Goal: Task Accomplishment & Management: Complete application form

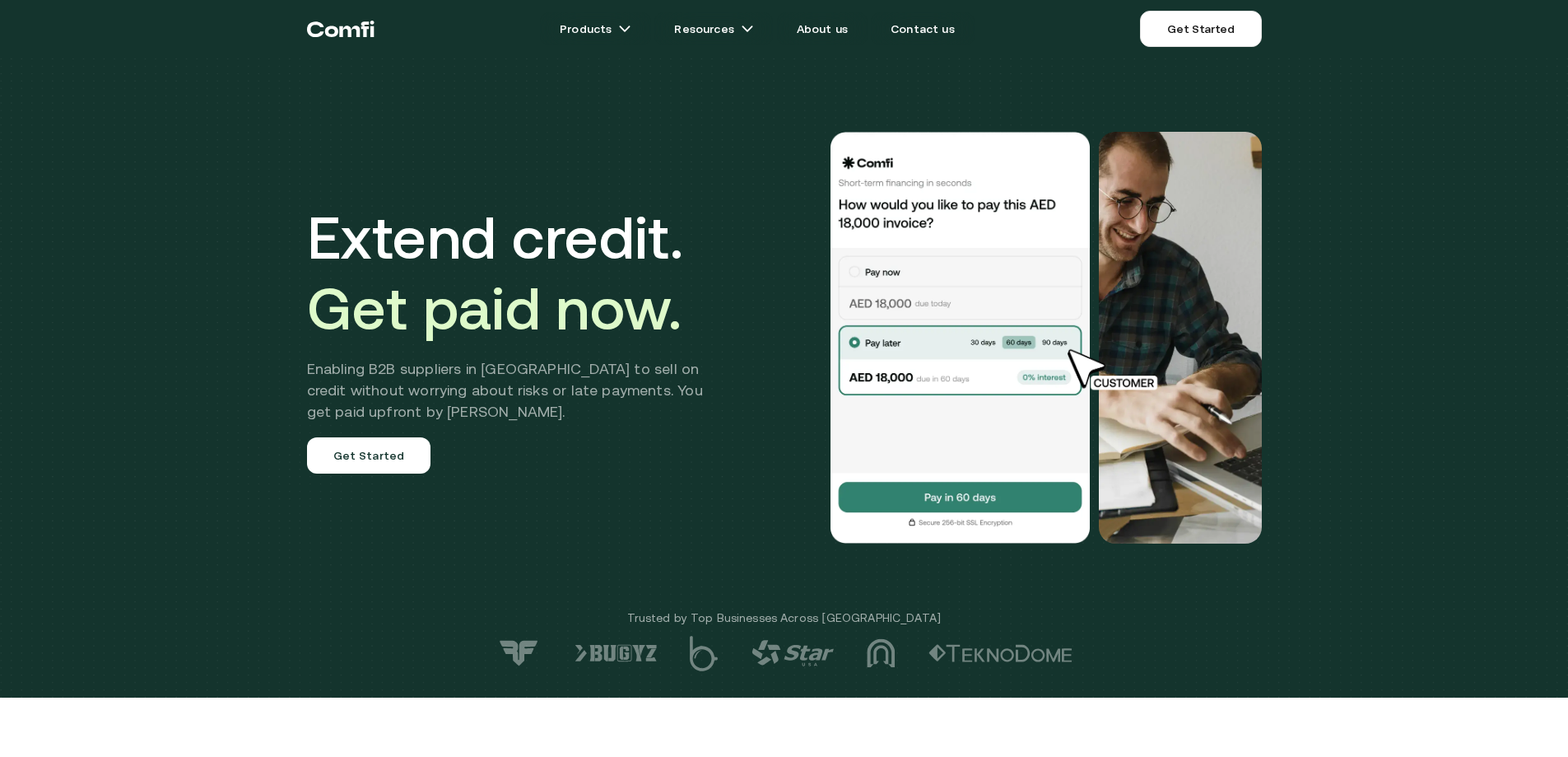
click at [1457, 310] on div "Extend credit. Get paid now. Enabling B2B suppliers in MENA to sell on credit w…" at bounding box center [784, 348] width 1568 height 697
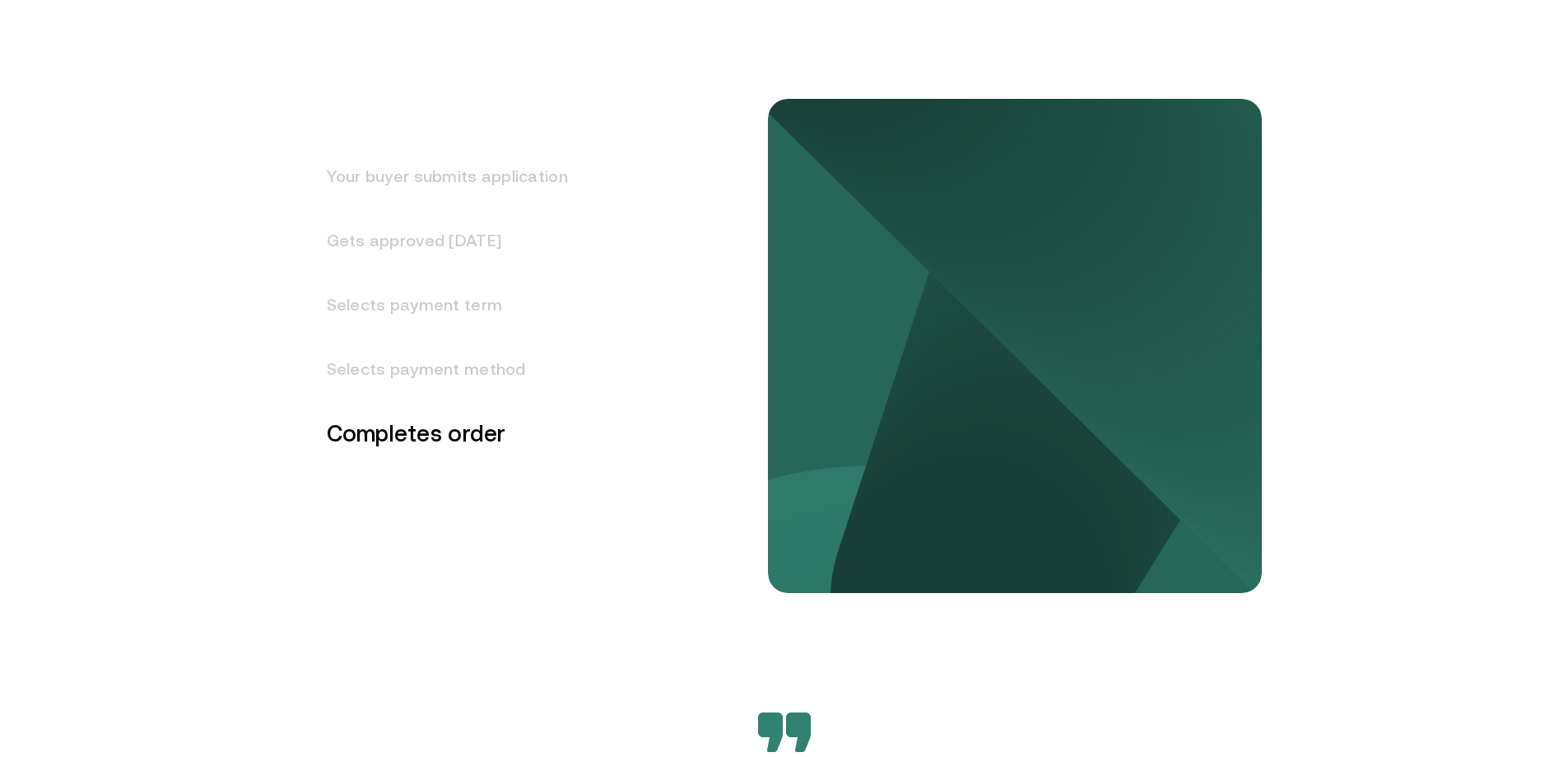
scroll to position [2141, 0]
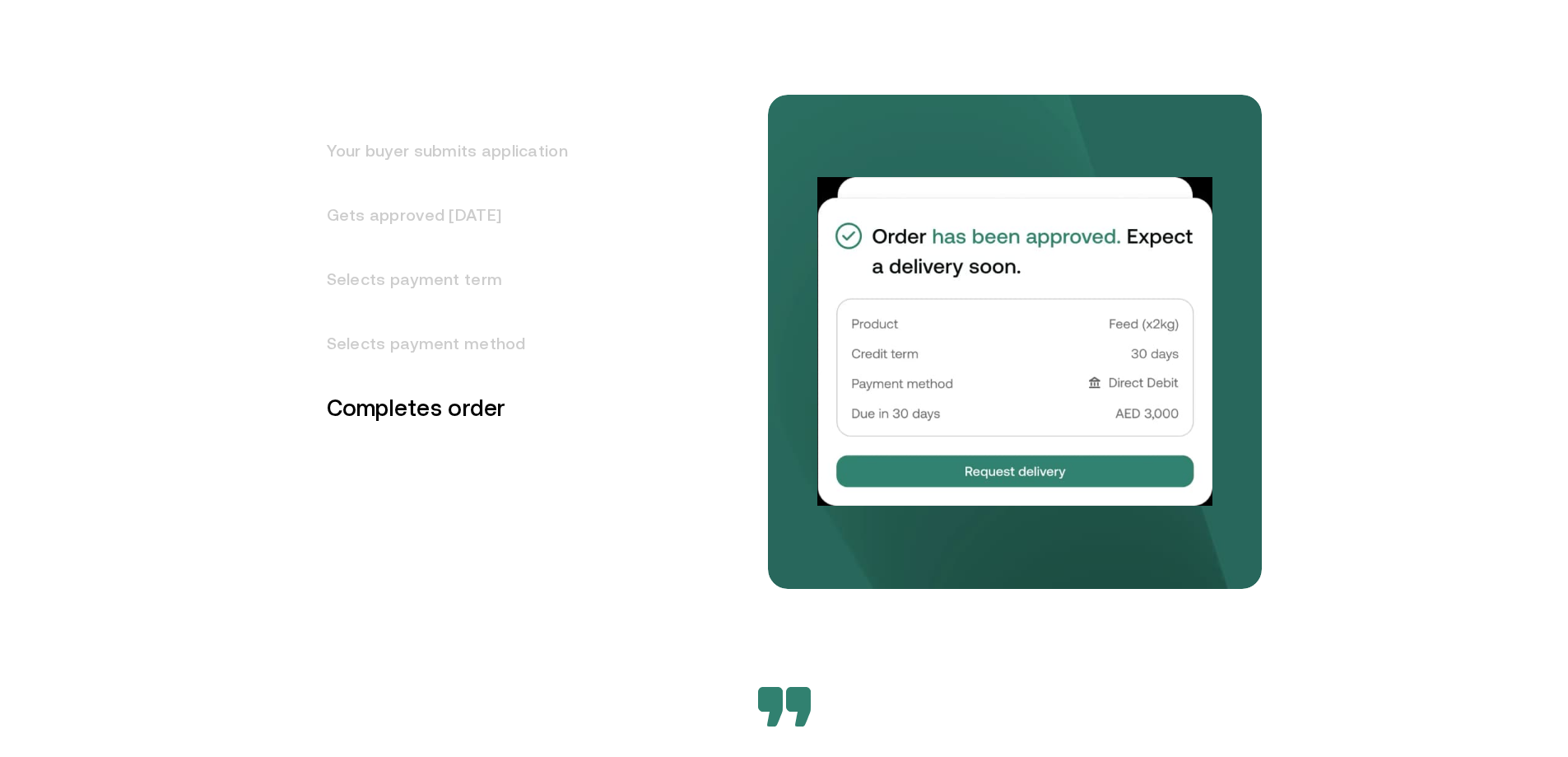
click at [523, 340] on h3 "Selects payment method" at bounding box center [437, 343] width 261 height 64
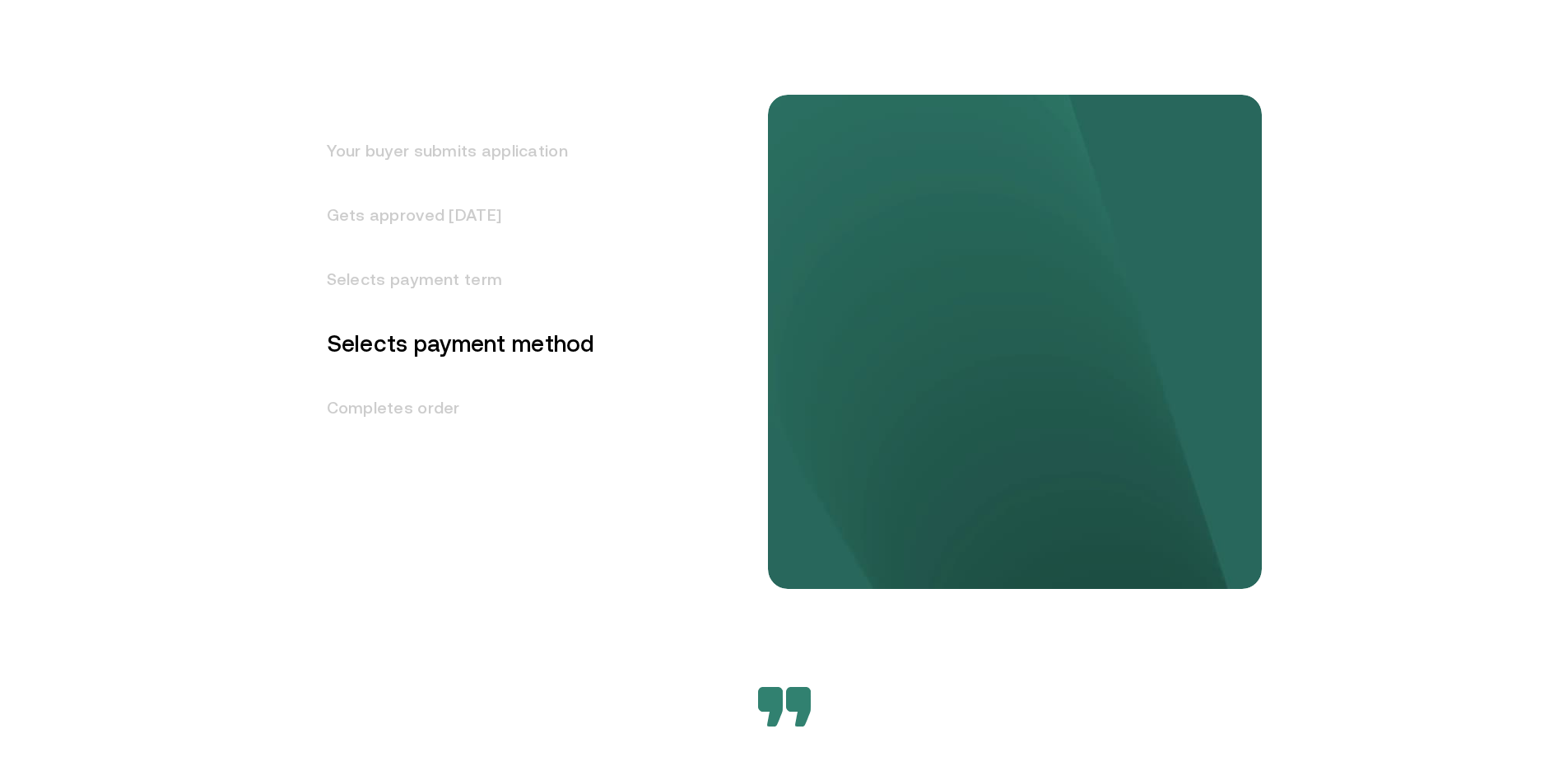
scroll to position [2106, 0]
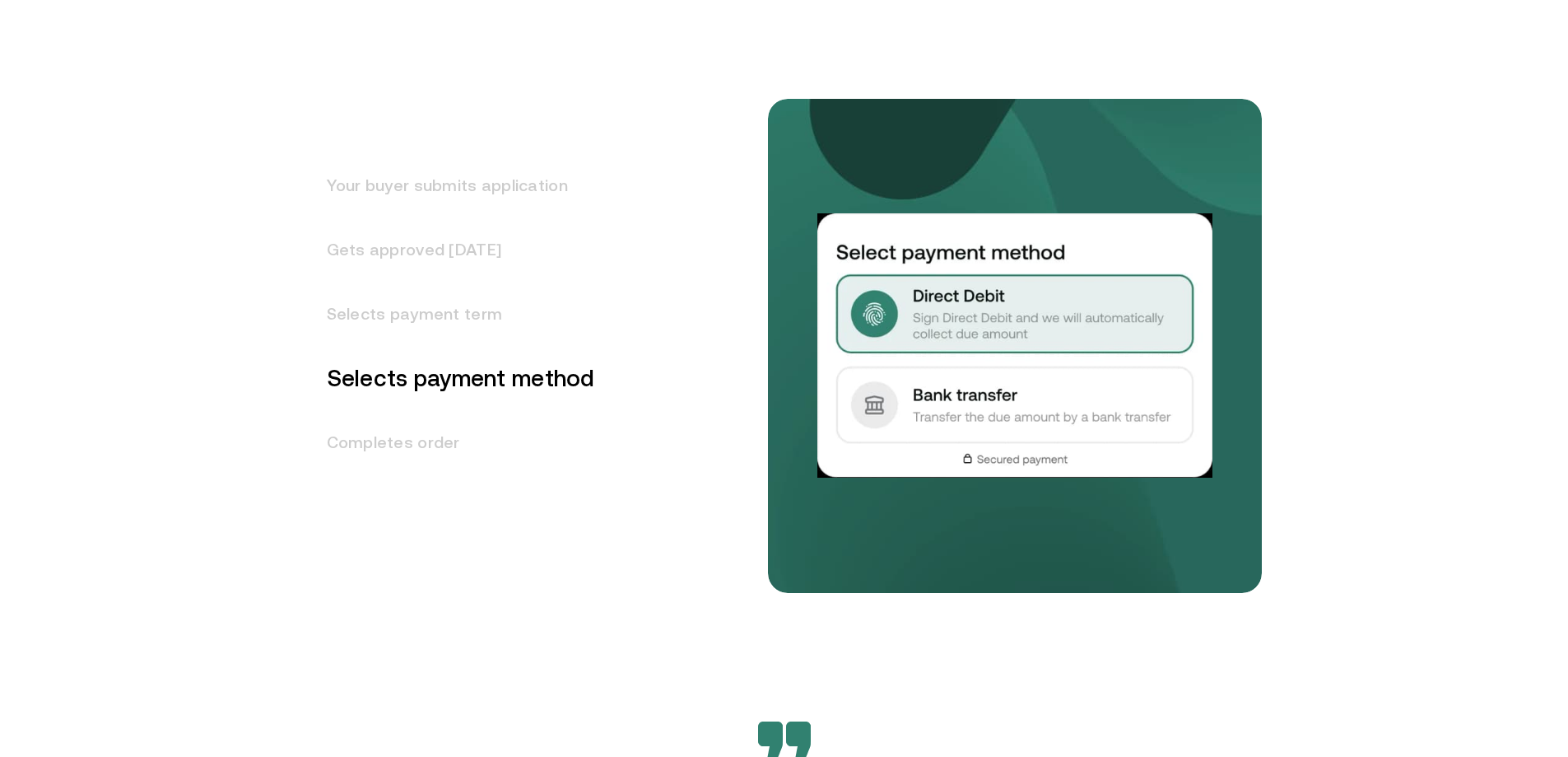
click at [403, 435] on h3 "Completes order" at bounding box center [451, 441] width 288 height 64
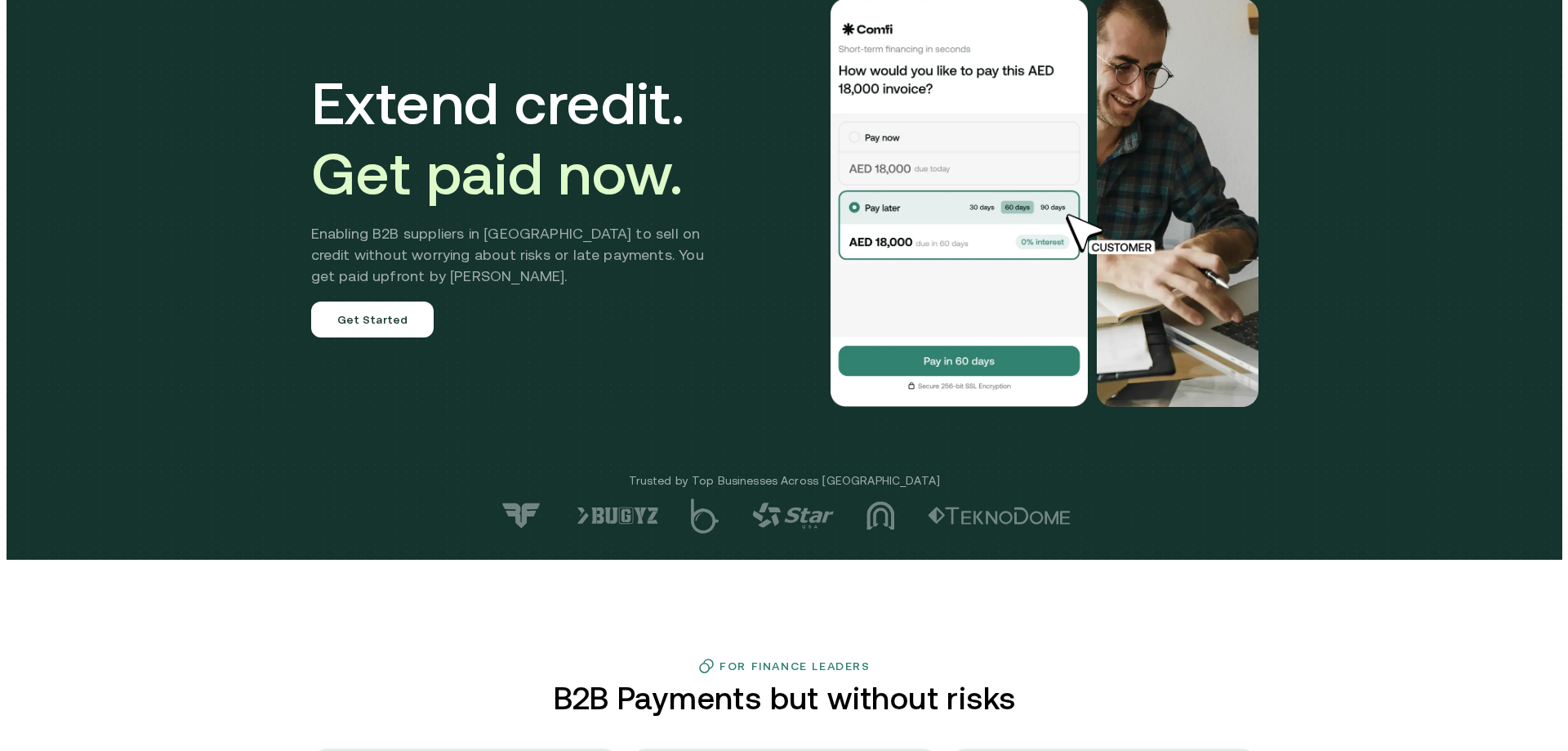
scroll to position [0, 0]
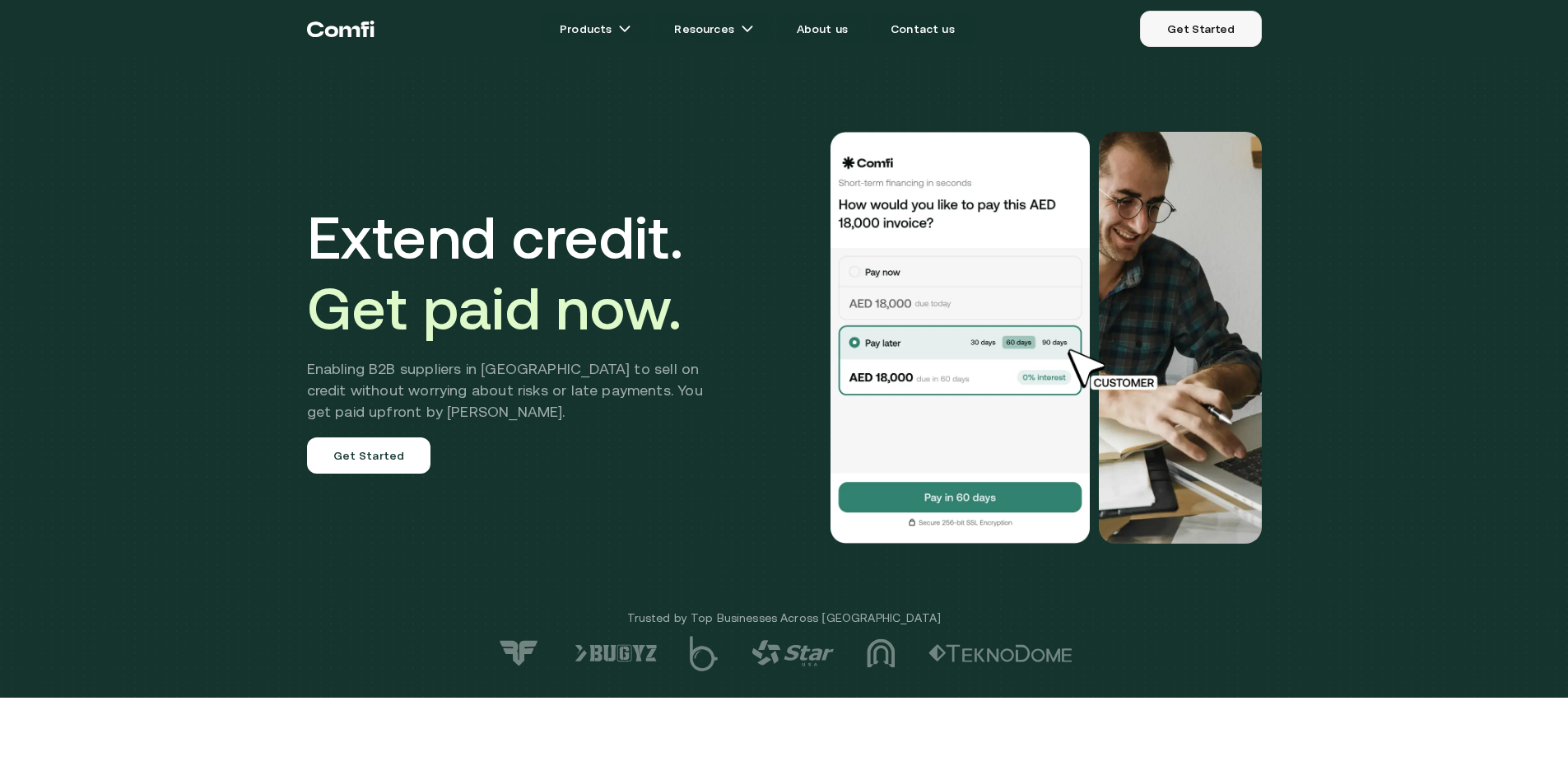
click at [1236, 17] on link "Get Started" at bounding box center [1200, 28] width 121 height 36
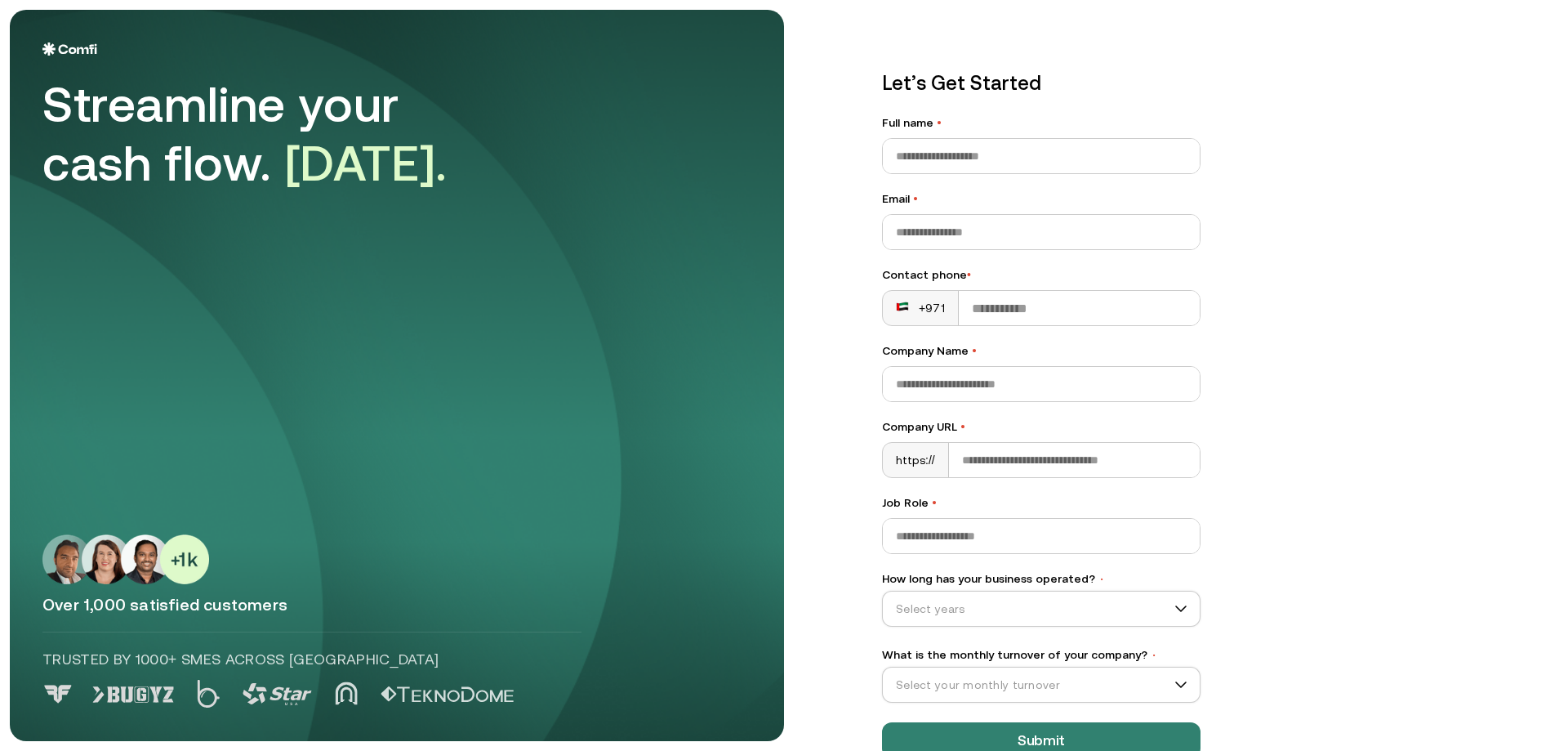
scroll to position [40, 0]
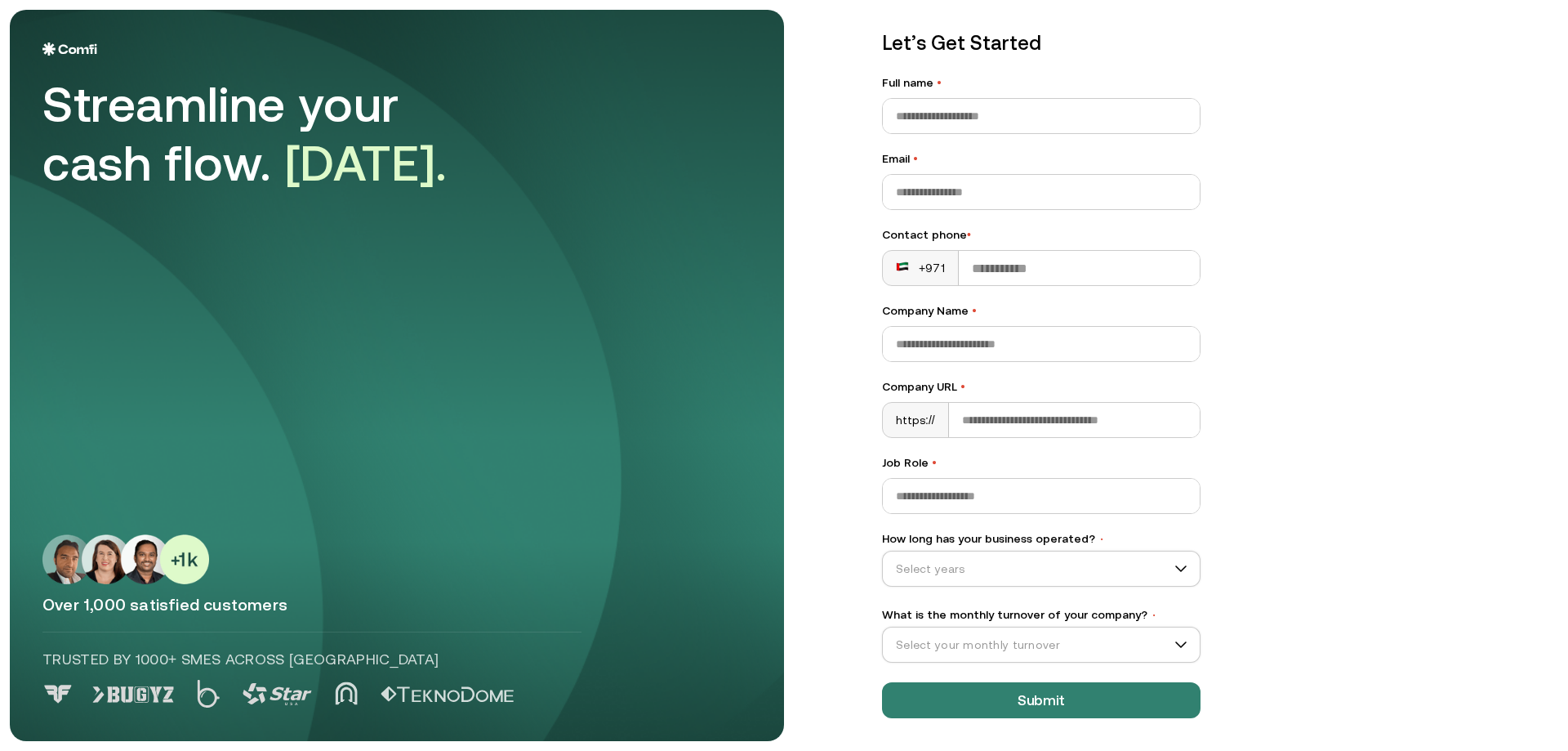
click at [905, 460] on label "Job Role •" at bounding box center [1041, 463] width 319 height 18
click at [905, 478] on input "Job Role •" at bounding box center [1041, 495] width 317 height 34
click at [905, 460] on label "Job Role •" at bounding box center [1041, 463] width 319 height 18
click at [905, 478] on input "Job Role •" at bounding box center [1041, 495] width 317 height 34
click at [907, 459] on label "Job Role •" at bounding box center [1041, 463] width 319 height 18
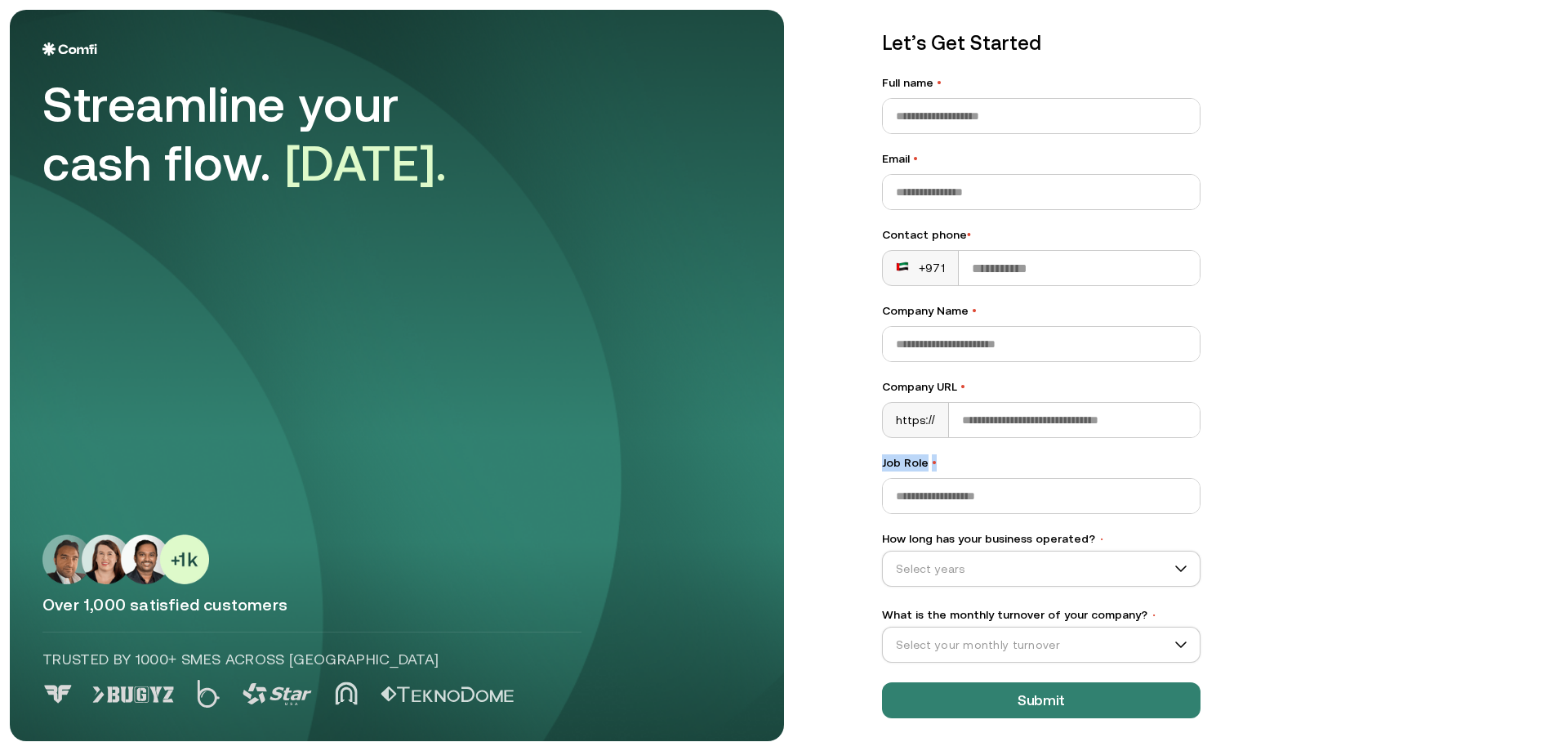
click at [907, 478] on input "Job Role •" at bounding box center [1041, 495] width 317 height 34
click at [1260, 328] on div "Let’s Get Started Full name • Email • Contact phone • +971 Company Name • Compa…" at bounding box center [1204, 335] width 709 height 732
click at [958, 534] on label "How long has your business operated? •" at bounding box center [1041, 539] width 319 height 18
click at [958, 556] on input "How long has your business operated? •" at bounding box center [1033, 568] width 302 height 25
click at [958, 534] on label "How long has your business operated? •" at bounding box center [1041, 539] width 319 height 18
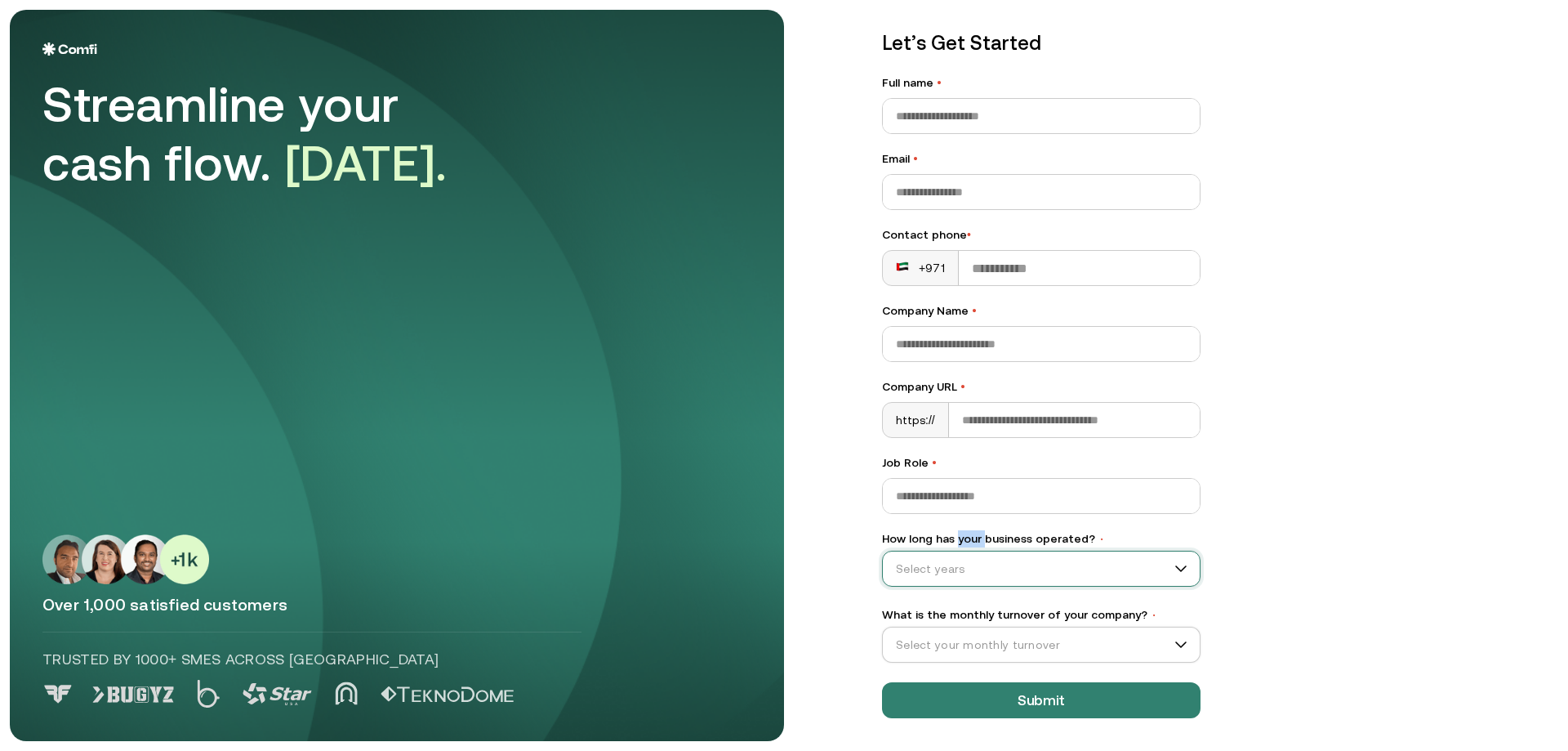
click at [958, 556] on input "How long has your business operated? •" at bounding box center [1033, 568] width 302 height 25
click at [958, 539] on label "How long has your business operated? •" at bounding box center [1041, 539] width 319 height 18
click at [958, 556] on input "How long has your business operated? •" at bounding box center [1033, 568] width 302 height 25
click at [1310, 454] on div "Let’s Get Started Full name • Email • Contact phone • +971 Company Name • Compa…" at bounding box center [1204, 335] width 709 height 732
click at [1066, 612] on label "What is the monthly turnover of your company? •" at bounding box center [1041, 614] width 319 height 18
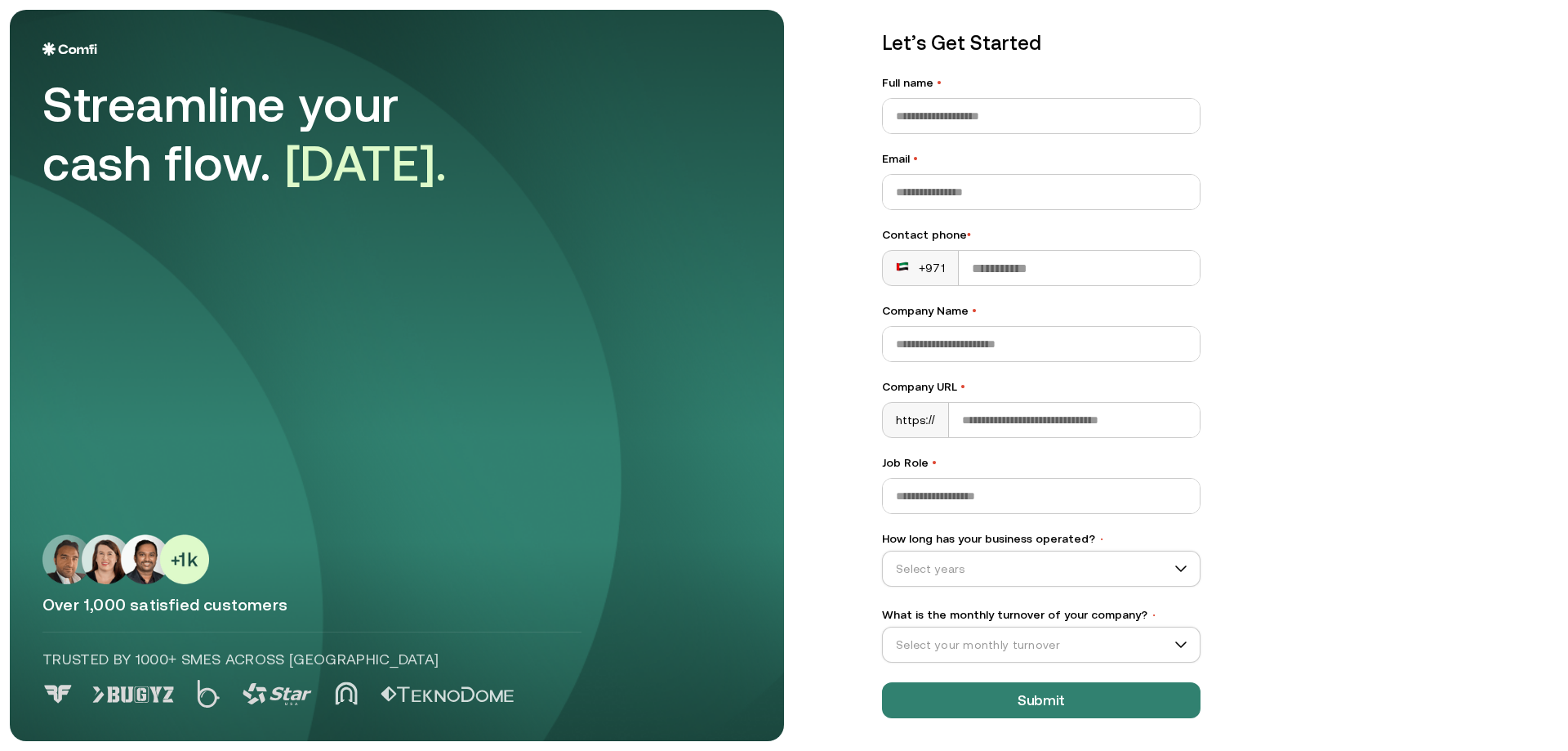
click at [1066, 633] on input "What is the monthly turnover of your company? •" at bounding box center [1033, 645] width 302 height 25
click at [1066, 612] on label "What is the monthly turnover of your company? •" at bounding box center [1041, 614] width 319 height 18
click at [1066, 633] on input "What is the monthly turnover of your company? •" at bounding box center [1033, 645] width 302 height 25
click at [1066, 612] on label "What is the monthly turnover of your company? •" at bounding box center [1041, 614] width 319 height 18
click at [1066, 633] on input "What is the monthly turnover of your company? •" at bounding box center [1033, 645] width 302 height 25
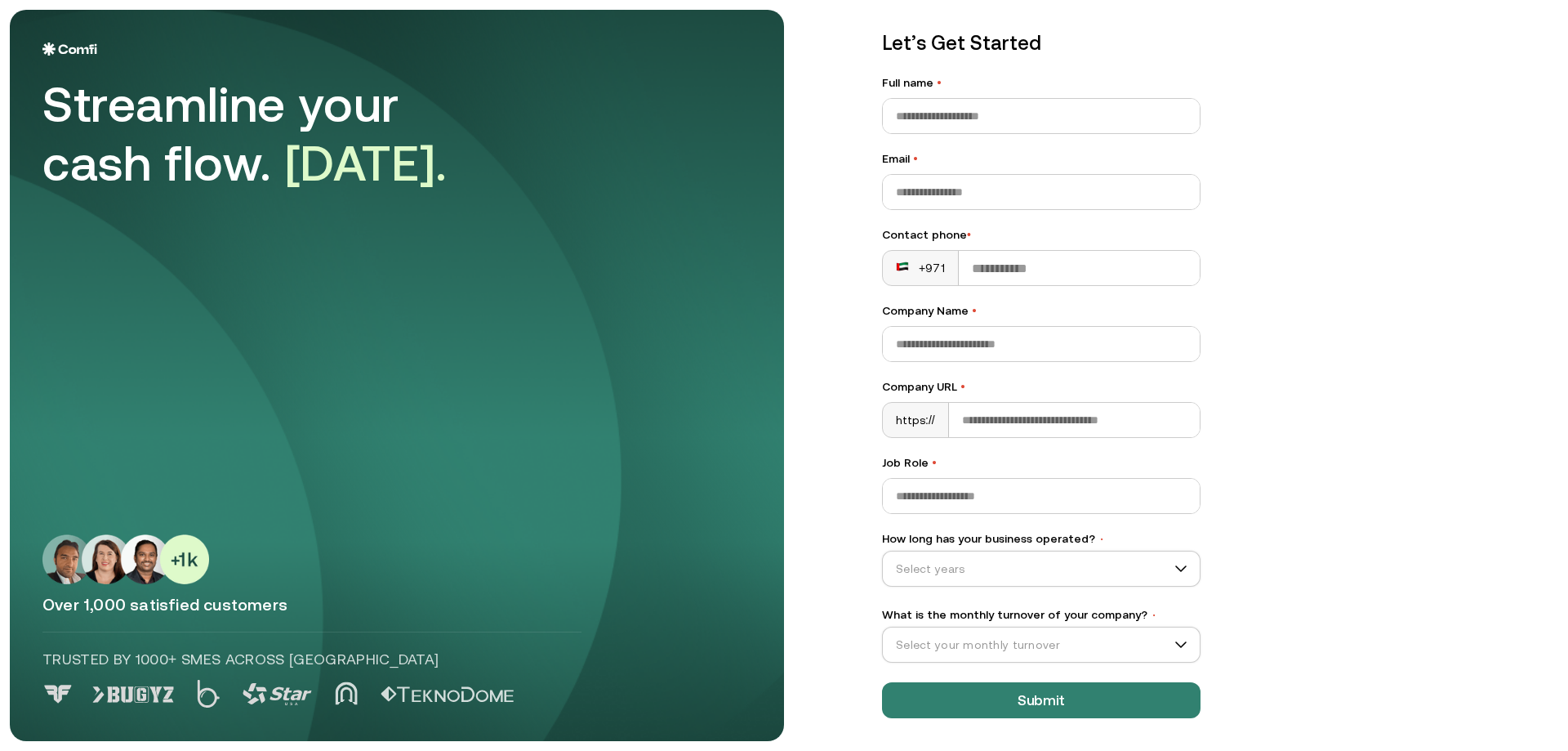
click at [1318, 547] on div "Let’s Get Started Full name • Email • Contact phone • +971 Company Name • Compa…" at bounding box center [1204, 335] width 709 height 732
click at [1176, 630] on div "Select your monthly turnover" at bounding box center [1041, 644] width 319 height 36
click at [1298, 379] on div "Let’s Get Started Full name • Email • Contact phone • +971 Company Name • Compa…" at bounding box center [1204, 335] width 709 height 732
drag, startPoint x: 1304, startPoint y: 341, endPoint x: 1297, endPoint y: 353, distance: 13.9
click at [1297, 353] on div "Let’s Get Started Full name • Email • Contact phone • +971 Company Name • Compa…" at bounding box center [1204, 335] width 709 height 732
